Goal: Communication & Community: Answer question/provide support

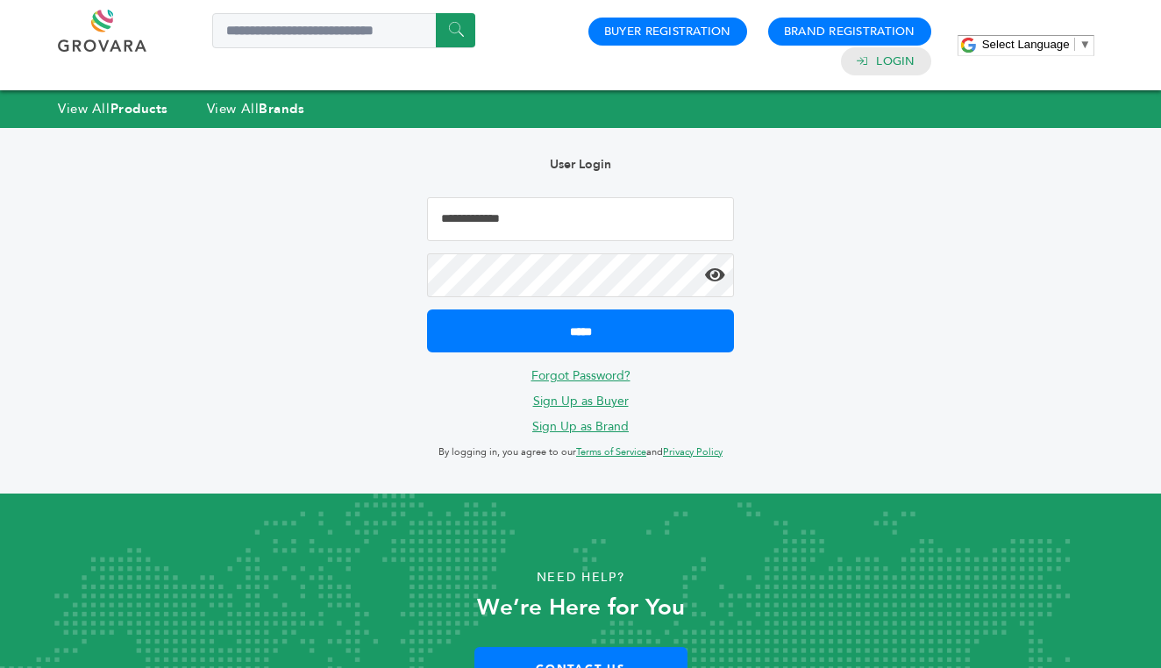
type input "**********"
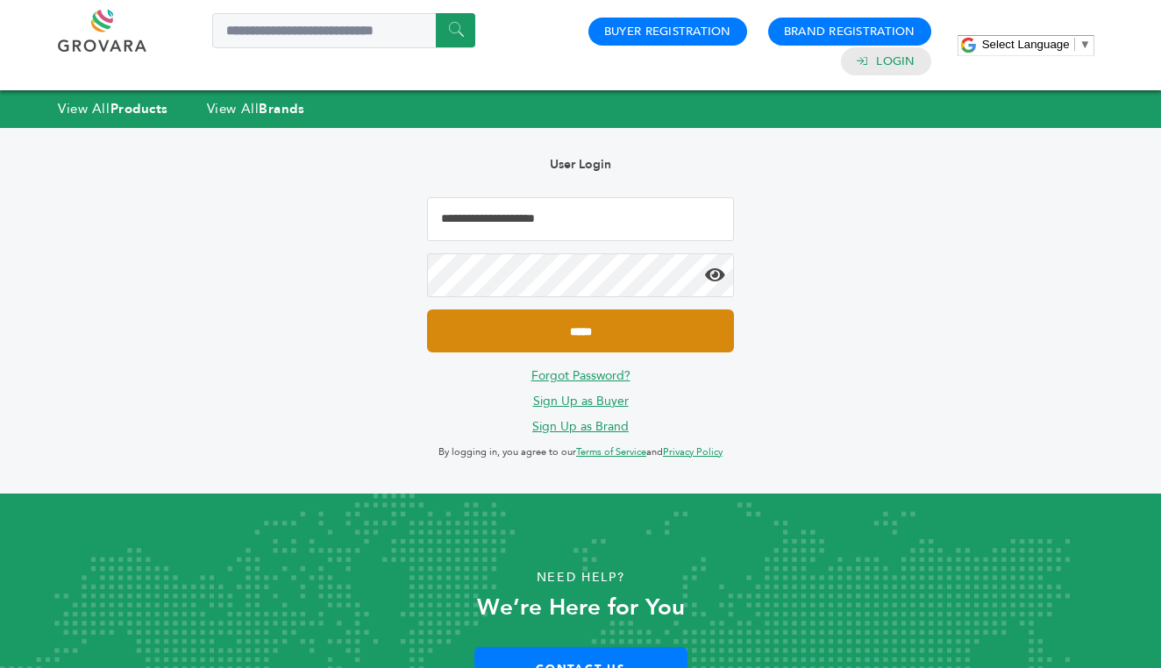
click at [601, 326] on input "*****" at bounding box center [580, 331] width 307 height 43
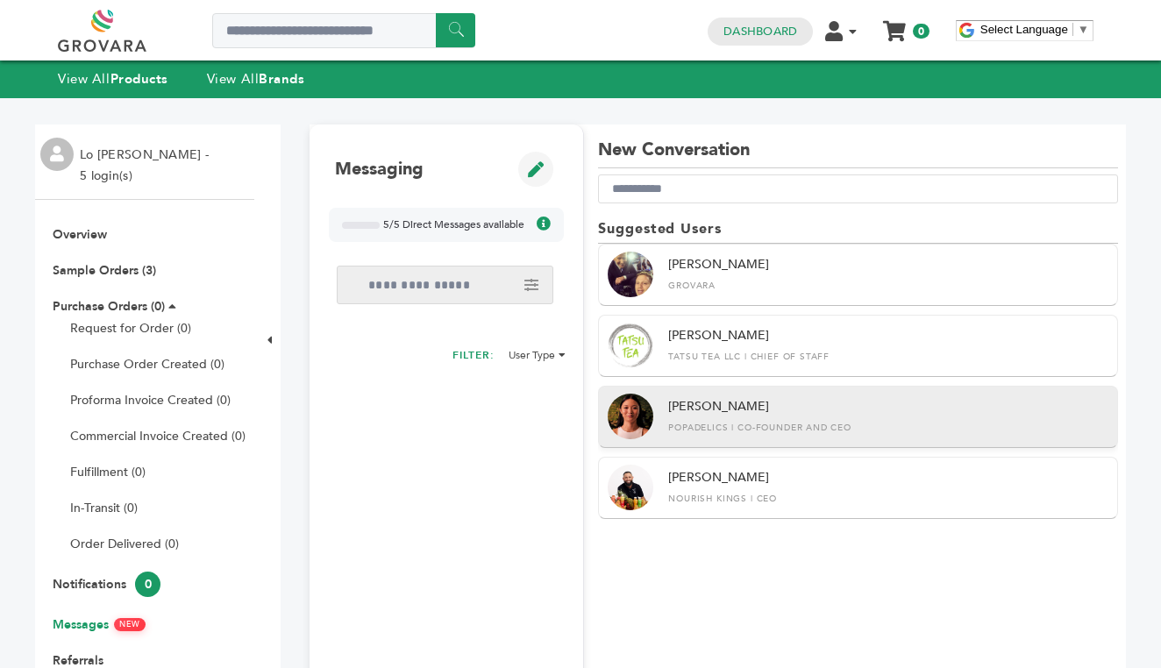
click at [724, 429] on div "Popadelics | Co-Founder and CEO" at bounding box center [888, 428] width 440 height 12
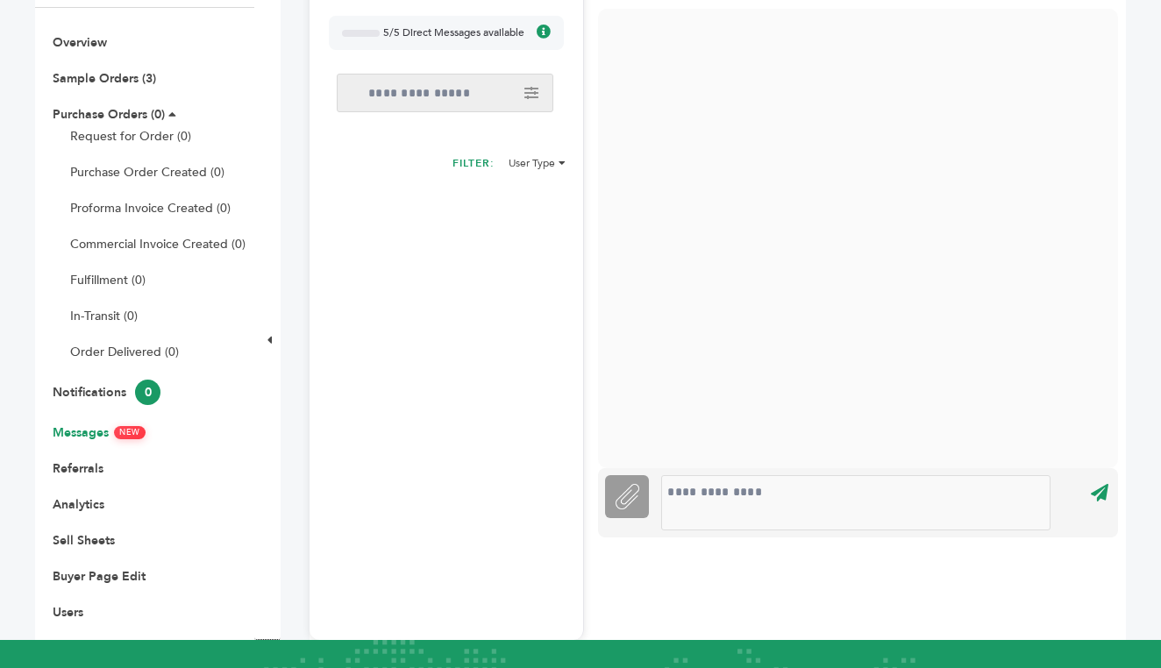
scroll to position [220, 0]
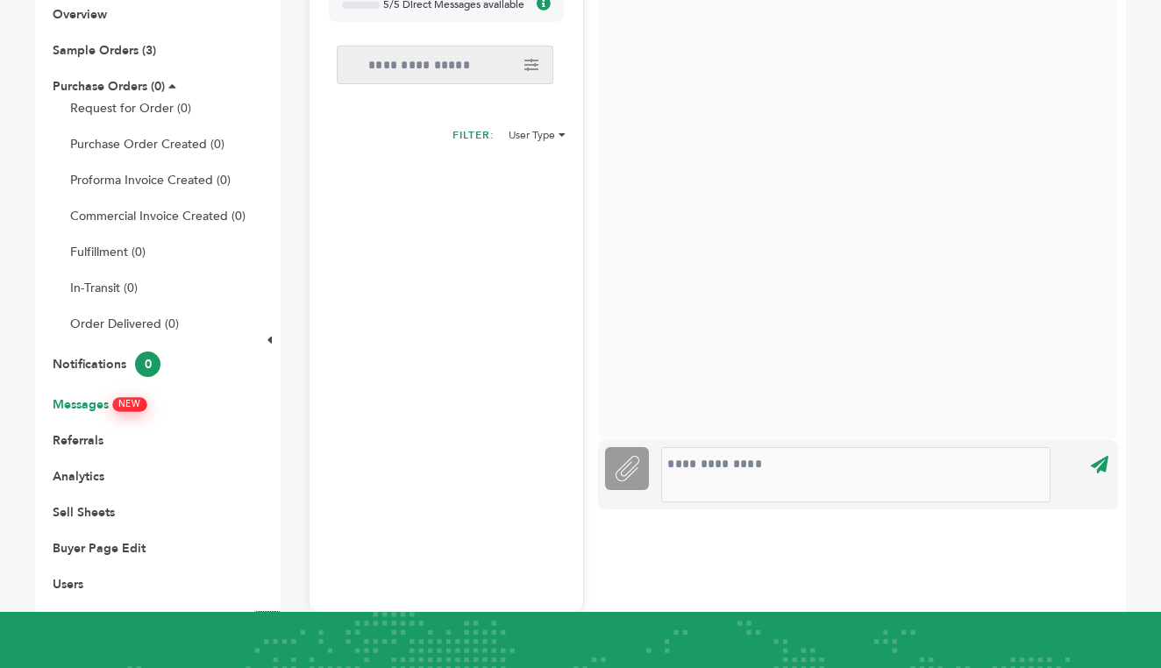
click at [89, 404] on link "Messages NEW" at bounding box center [99, 404] width 93 height 17
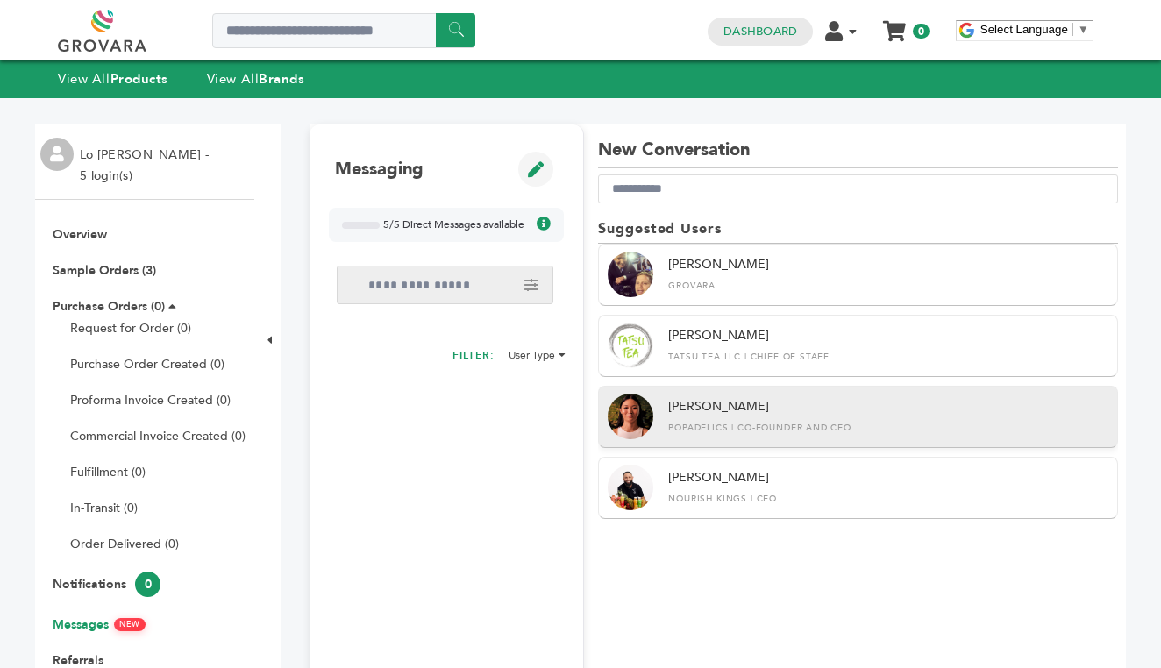
click at [817, 417] on div "Marilyn Yang Popadelics | Co-Founder and CEO" at bounding box center [888, 416] width 440 height 36
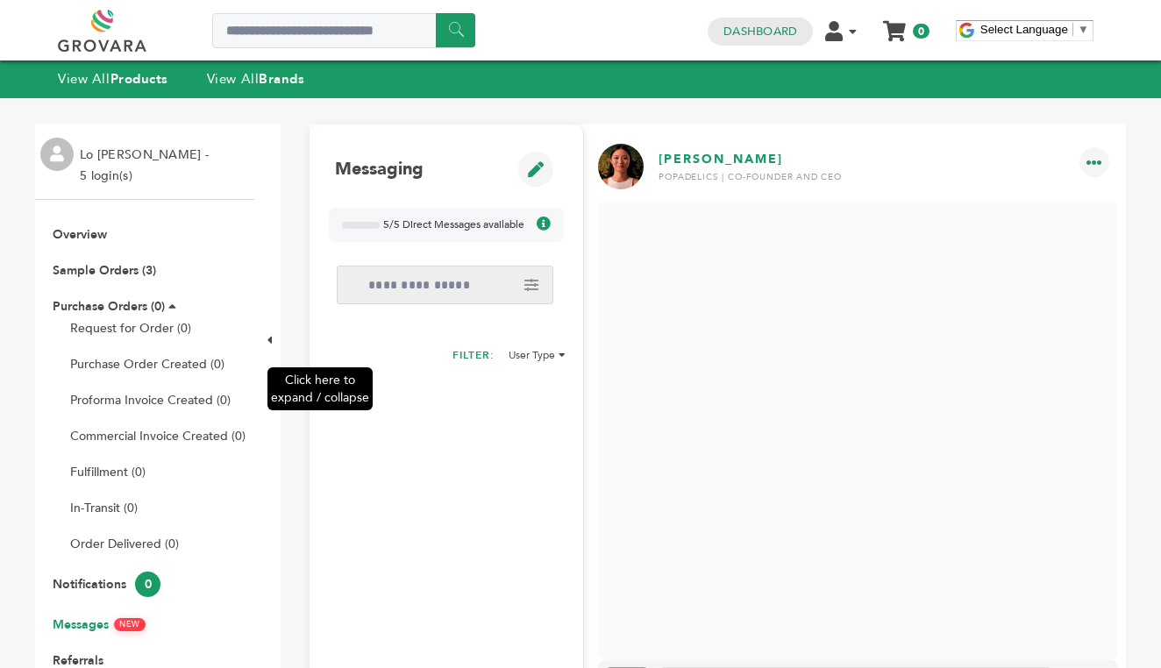
scroll to position [91, 0]
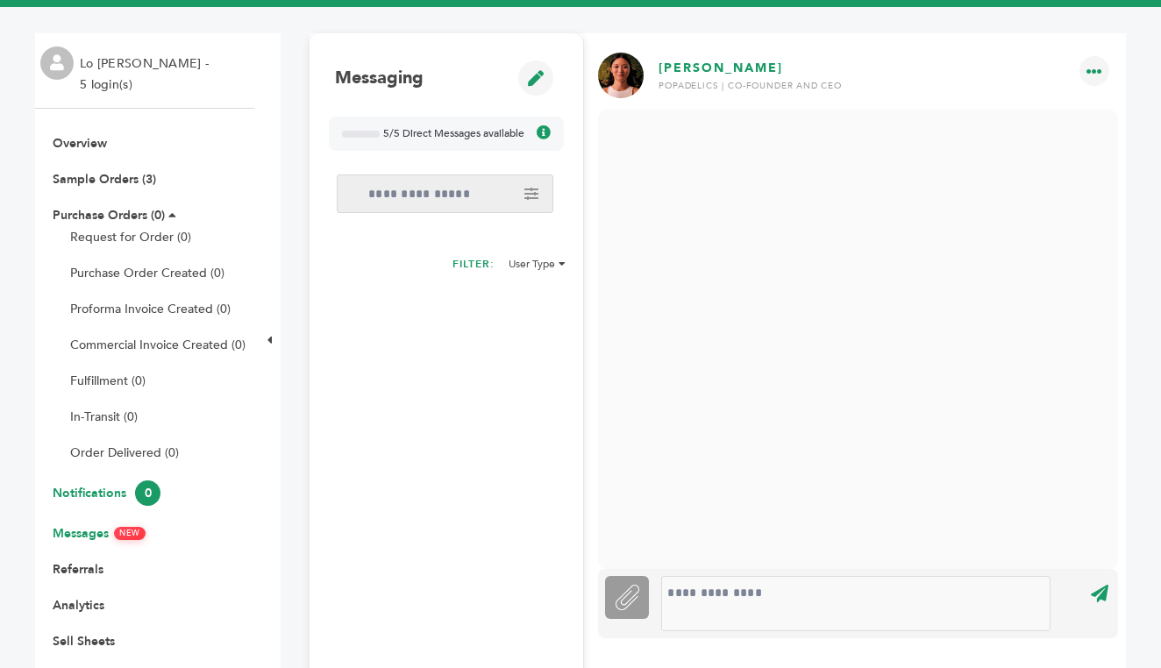
click at [104, 490] on link "Notifications 0" at bounding box center [107, 493] width 108 height 17
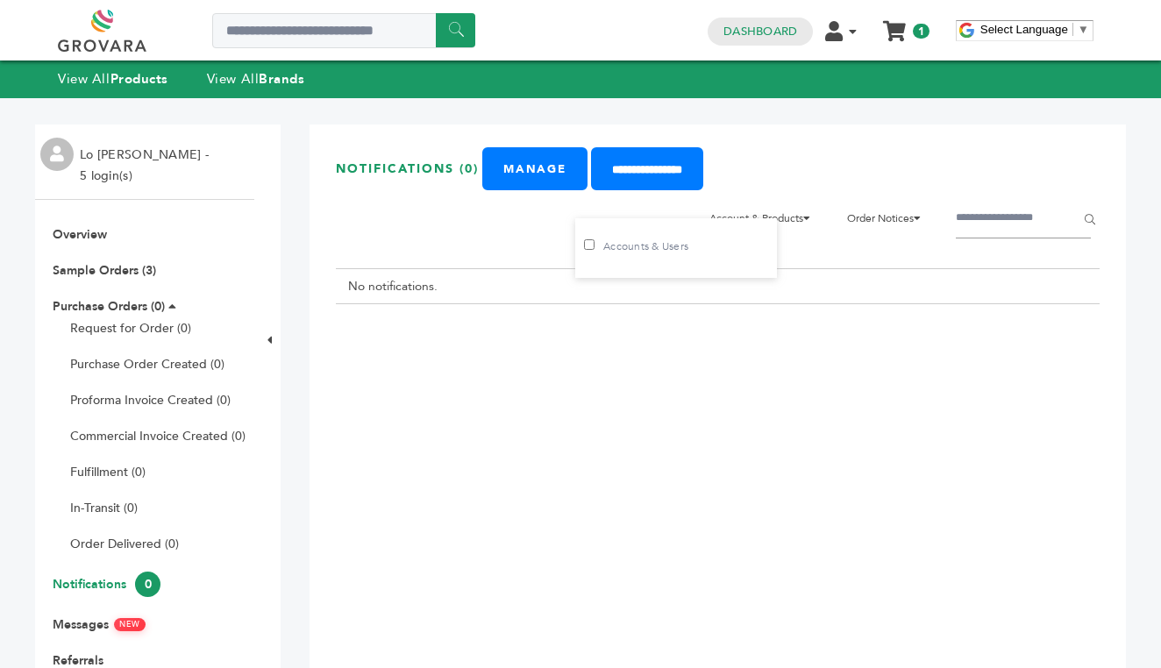
click at [781, 214] on li "Account & Products Accounts & Users" at bounding box center [765, 218] width 129 height 39
click at [907, 213] on li "Order Notices Purchase Order Proforma Commercial Invoice Fulfillment In-Transit…" at bounding box center [889, 218] width 102 height 39
click at [92, 623] on link "Messages NEW" at bounding box center [99, 624] width 93 height 17
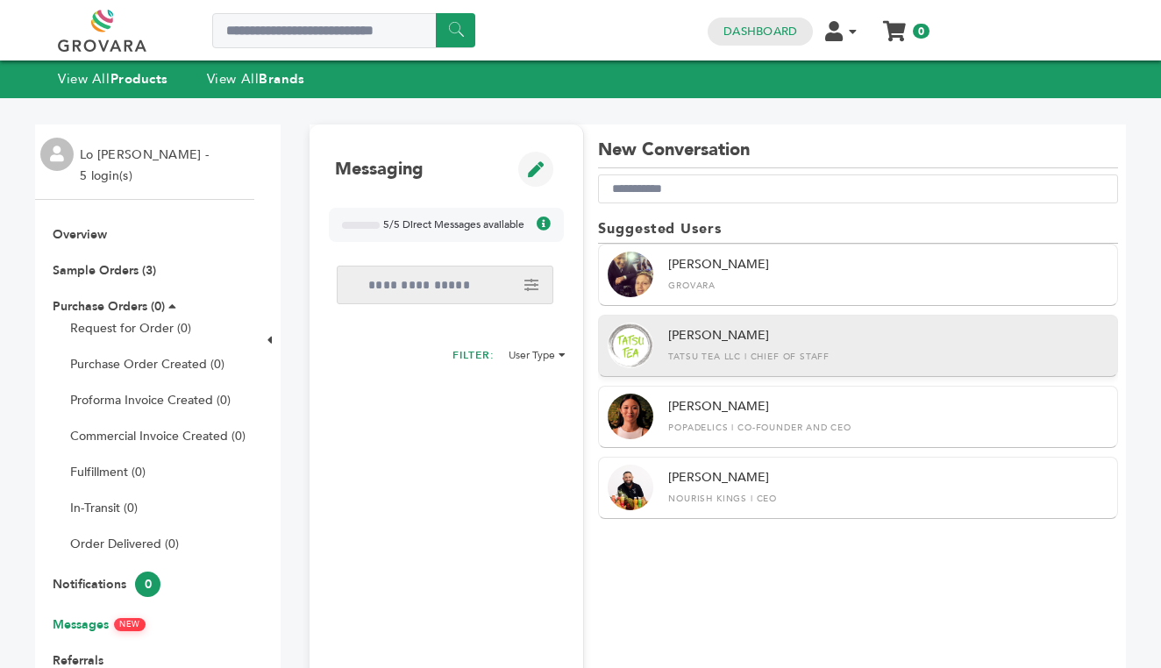
click at [738, 336] on div "Gina Crossey Tatsu Tea LLC | Chief of Staff" at bounding box center [888, 345] width 440 height 36
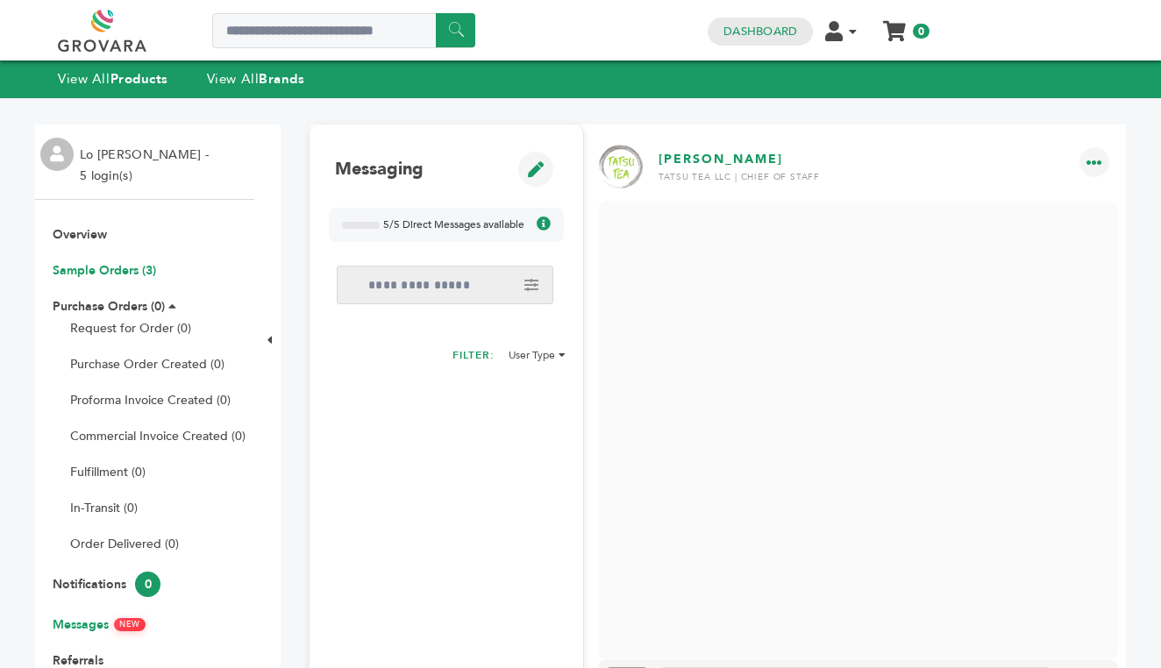
click at [111, 271] on link "Sample Orders (3)" at bounding box center [104, 270] width 103 height 17
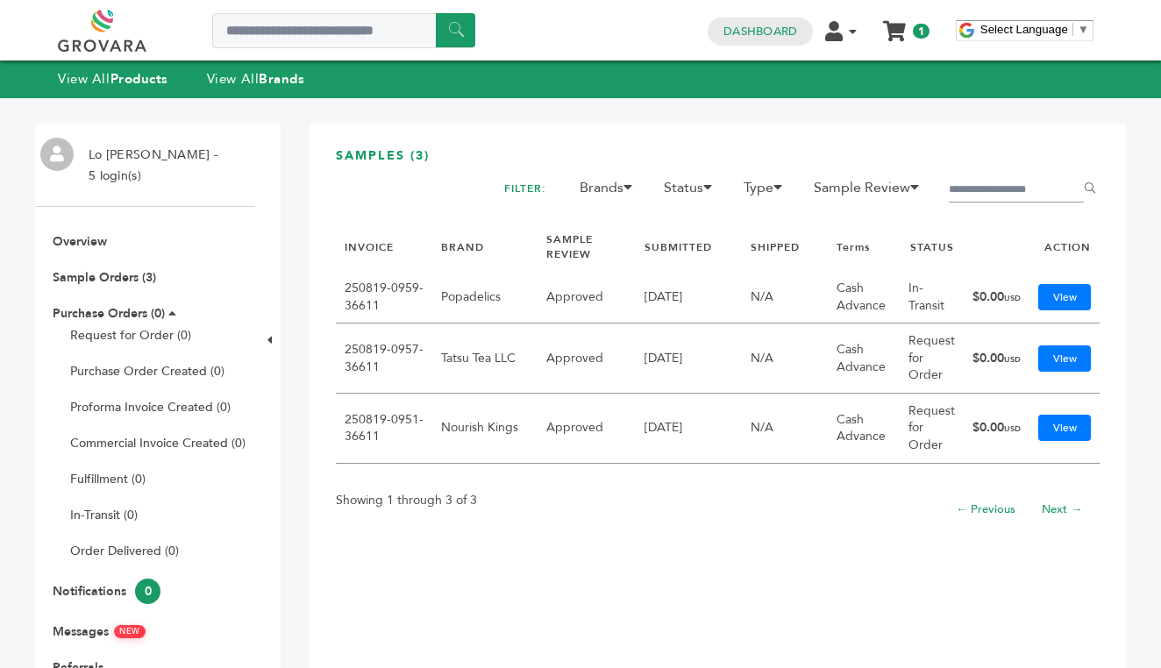
click at [388, 281] on link "250819-0959-36611" at bounding box center [384, 297] width 79 height 34
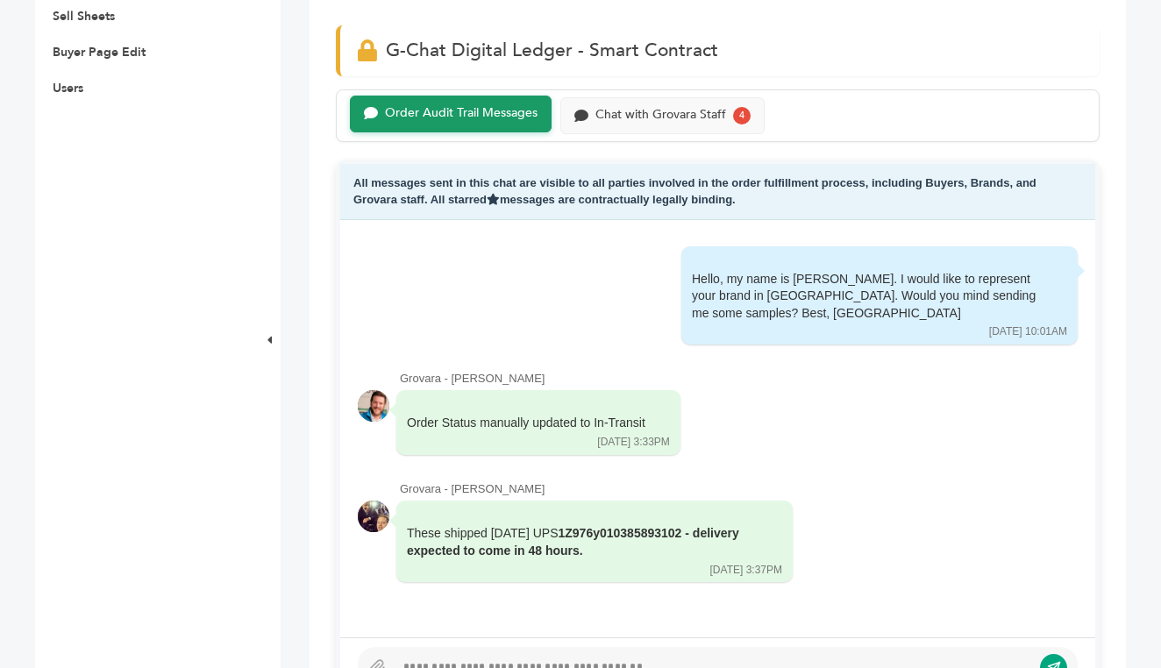
scroll to position [713, 0]
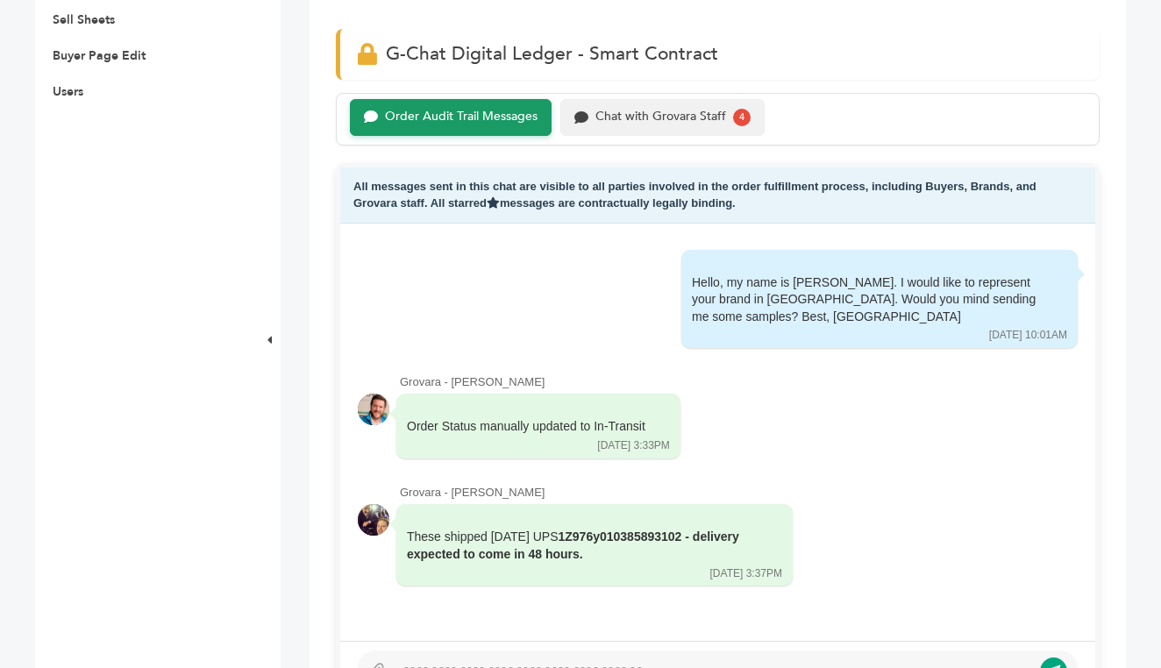
click at [650, 111] on div "Chat with Grovara Staff" at bounding box center [660, 117] width 131 height 15
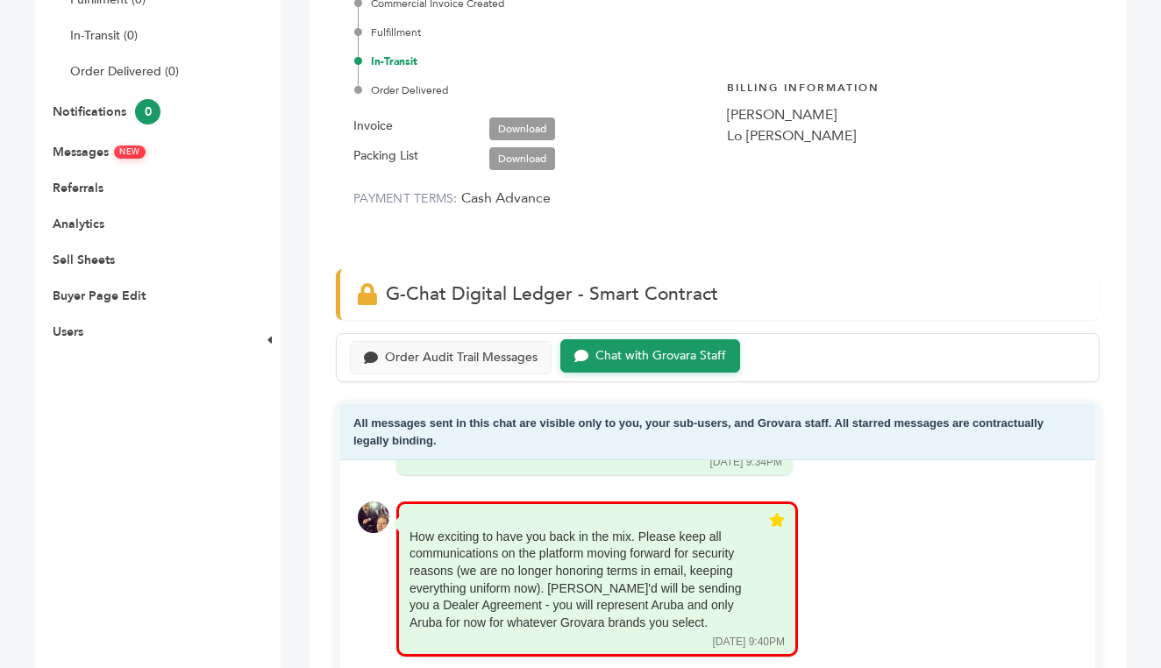
scroll to position [472, 0]
